Goal: Navigation & Orientation: Find specific page/section

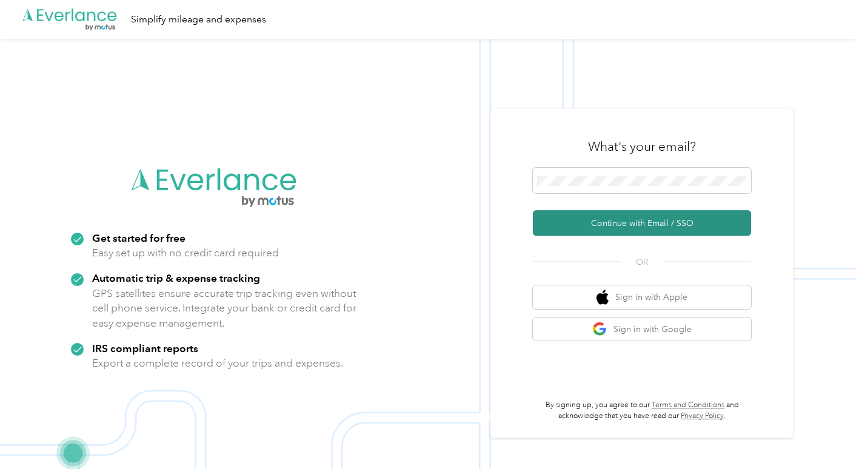
click at [658, 228] on button "Continue with Email / SSO" at bounding box center [642, 222] width 218 height 25
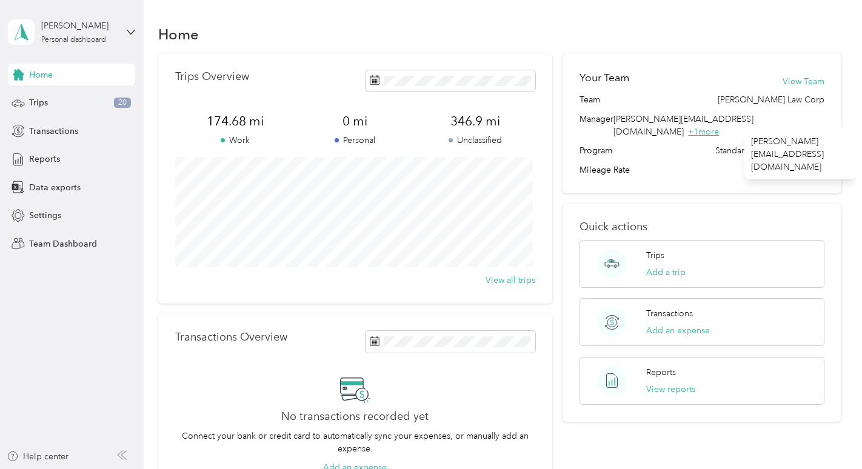
click at [719, 127] on span "+ 1 more" at bounding box center [703, 132] width 31 height 10
click at [123, 31] on div "[PERSON_NAME] Personal dashboard" at bounding box center [71, 32] width 127 height 42
click at [78, 96] on div "Team dashboard" at bounding box center [51, 99] width 65 height 13
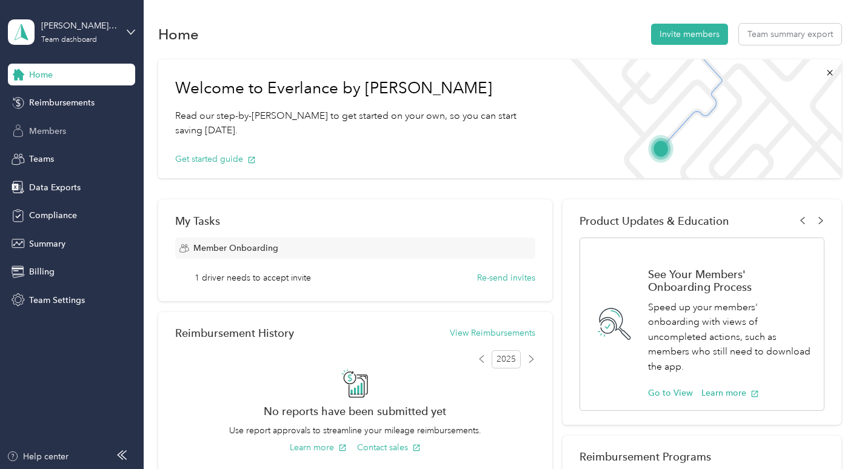
click at [45, 133] on span "Members" at bounding box center [47, 131] width 37 height 13
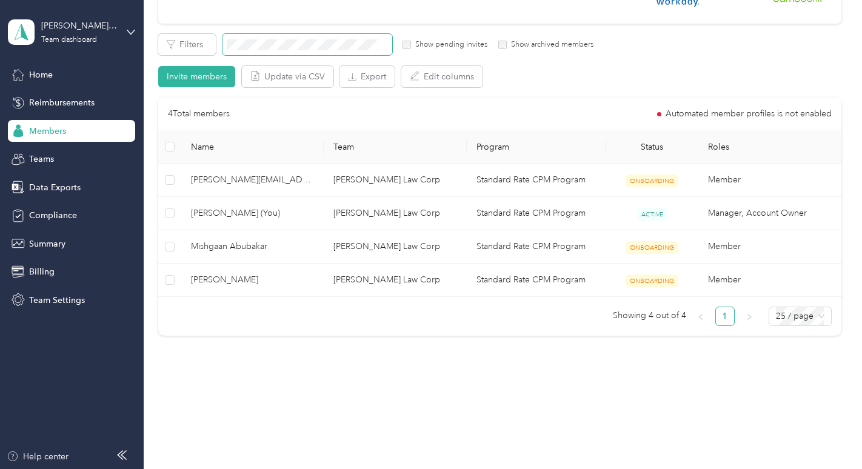
scroll to position [195, 0]
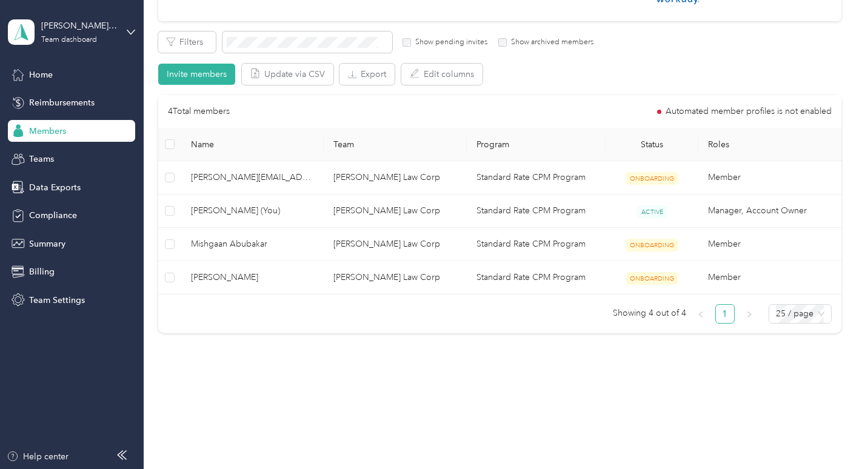
click at [293, 361] on div "Members All Members 4 Onboarding 3 NEW Securely sync your HR system with Everla…" at bounding box center [500, 107] width 712 height 604
click at [53, 96] on div "Reimbursements" at bounding box center [71, 103] width 127 height 22
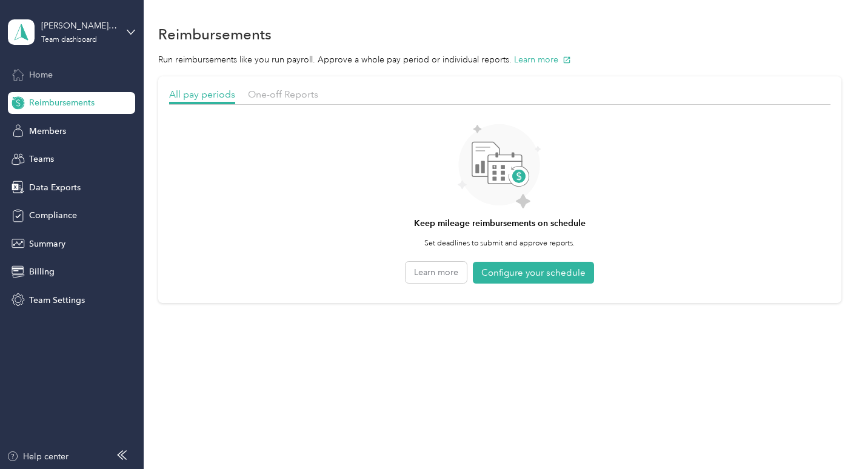
click at [32, 72] on span "Home" at bounding box center [41, 74] width 24 height 13
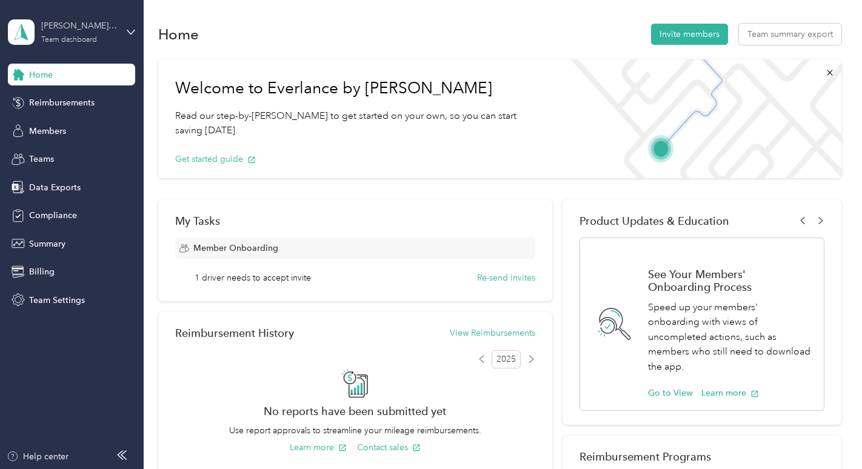
click at [109, 27] on div "[PERSON_NAME] Law Corp" at bounding box center [79, 25] width 76 height 13
click at [92, 126] on div "Personal dashboard" at bounding box center [57, 127] width 76 height 13
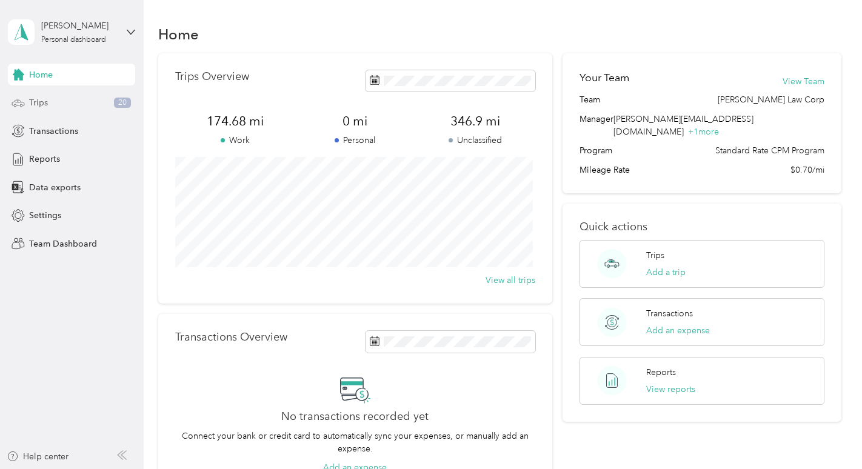
click at [45, 108] on span "Trips" at bounding box center [38, 102] width 19 height 13
